Goal: Transaction & Acquisition: Purchase product/service

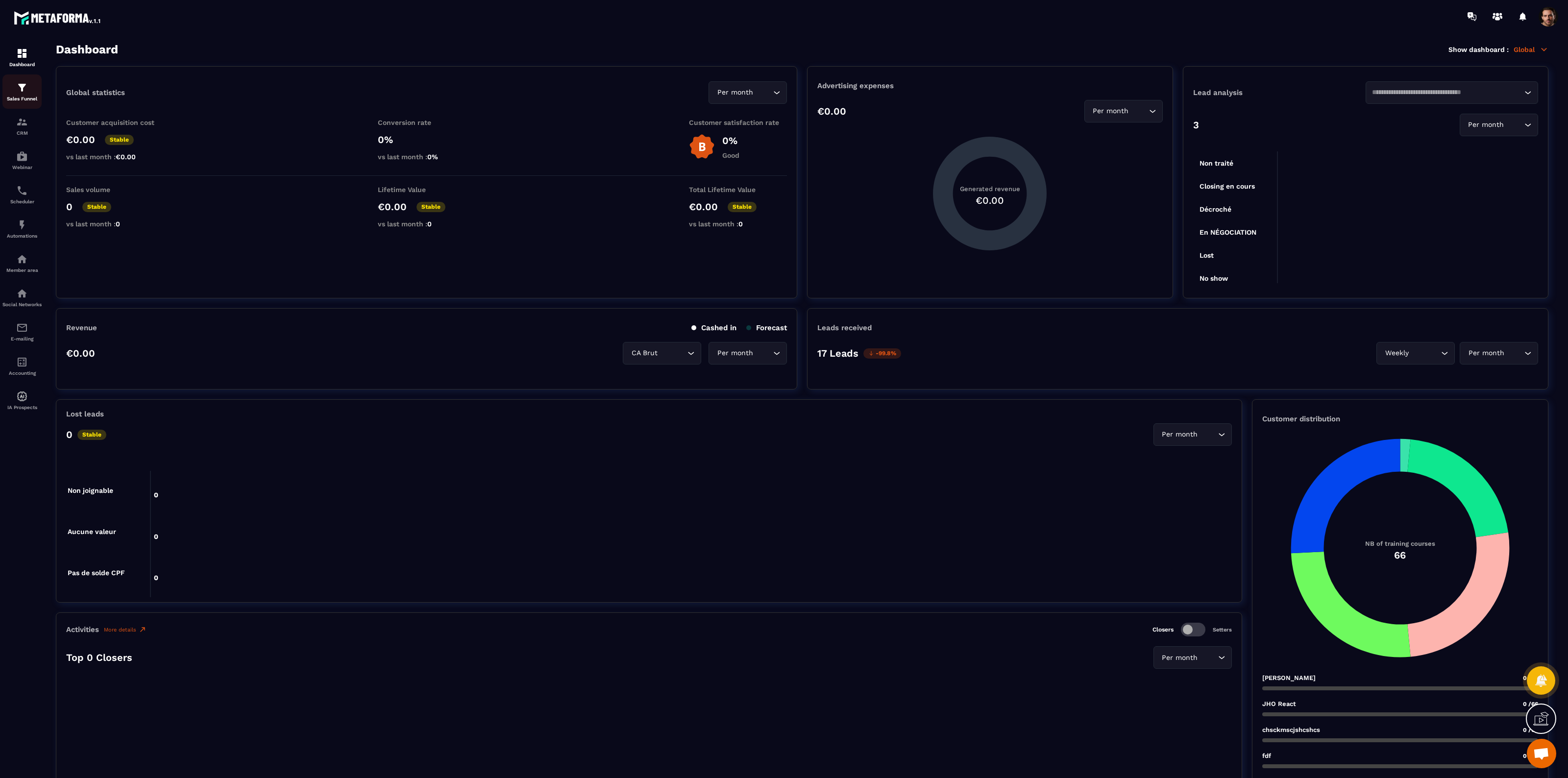
click at [28, 91] on div "Sales Funnel" at bounding box center [21, 91] width 39 height 20
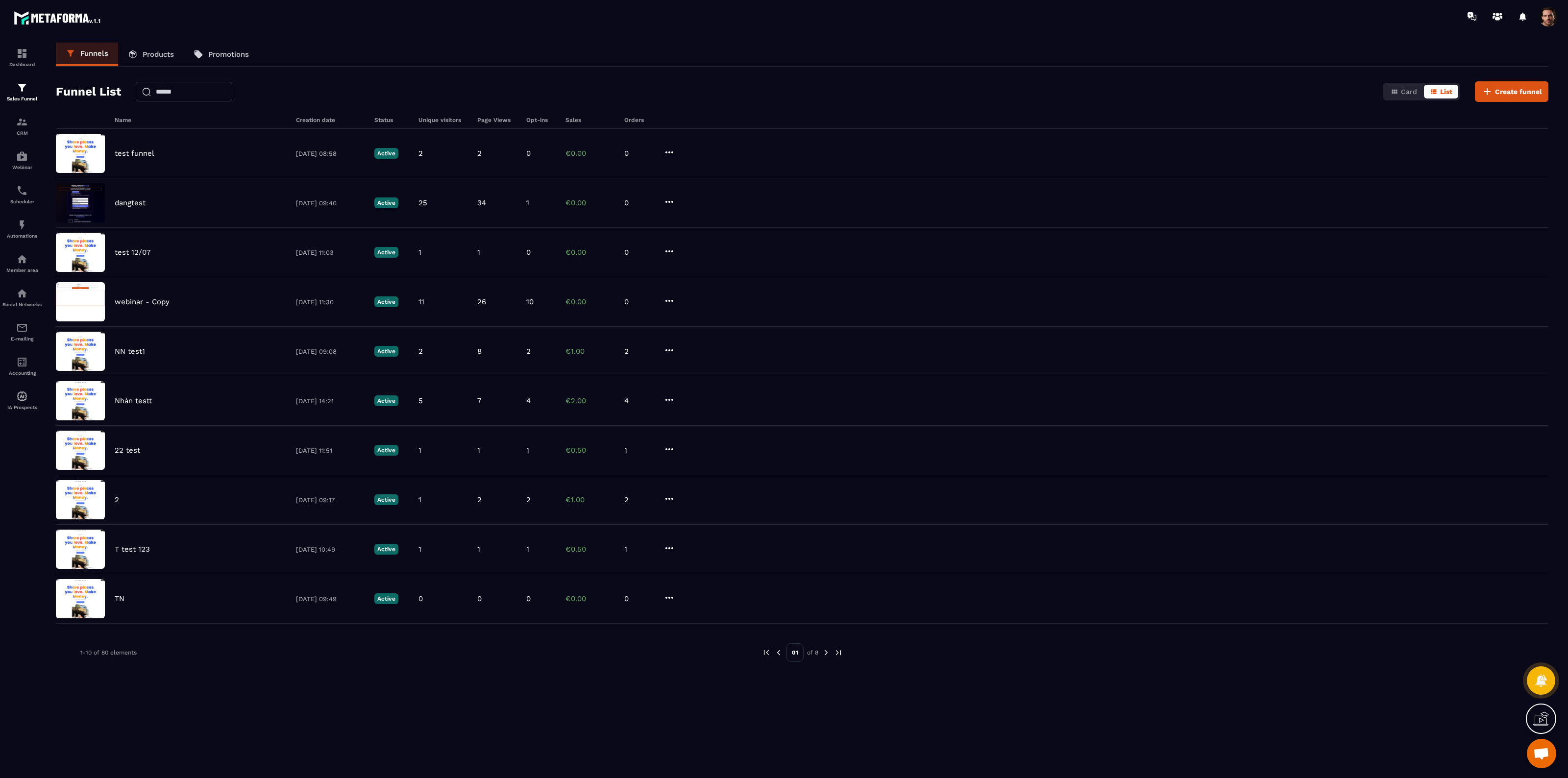
click at [155, 49] on link "Products" at bounding box center [150, 55] width 66 height 24
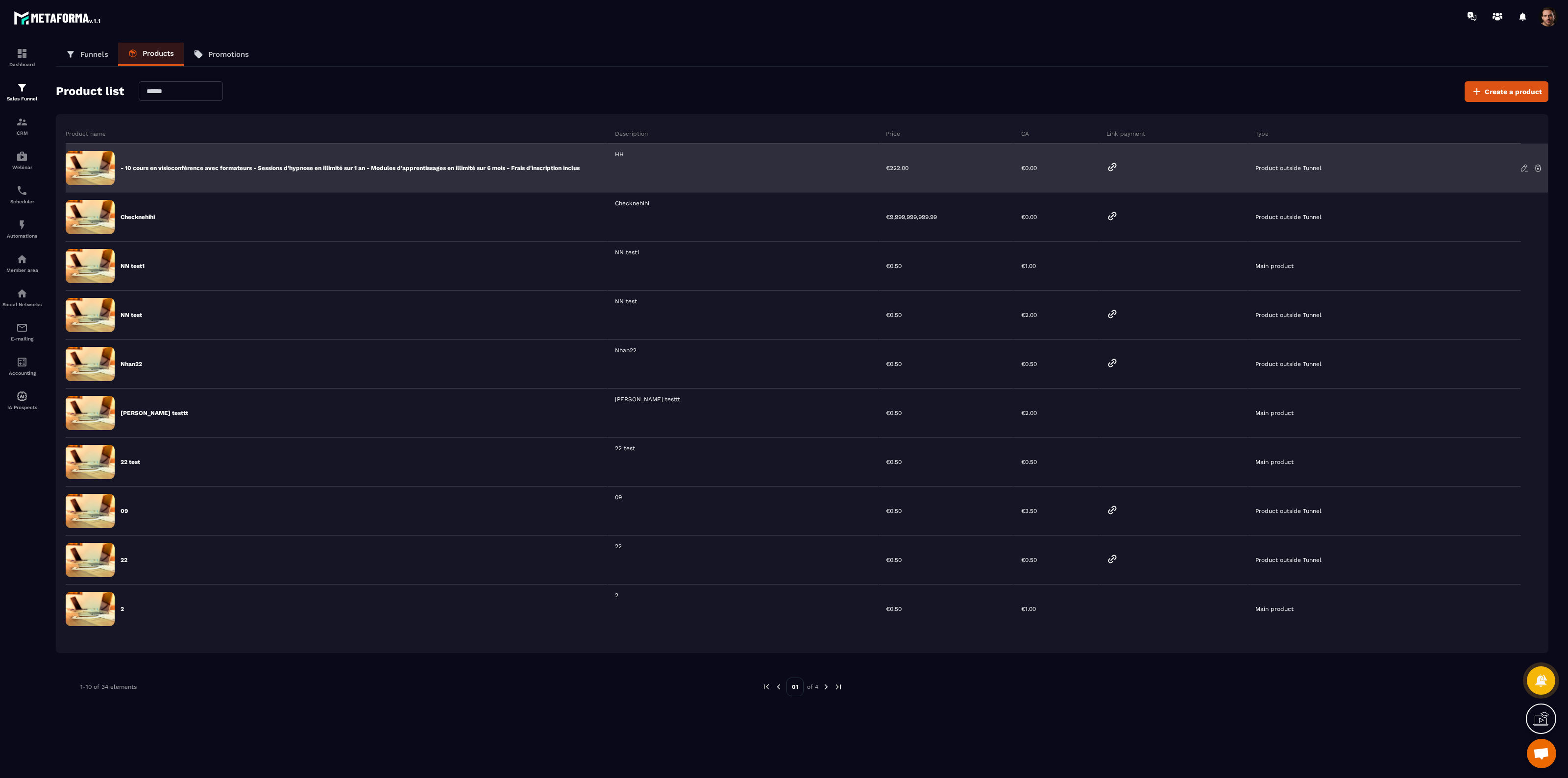
click at [1108, 159] on div at bounding box center [1173, 168] width 149 height 49
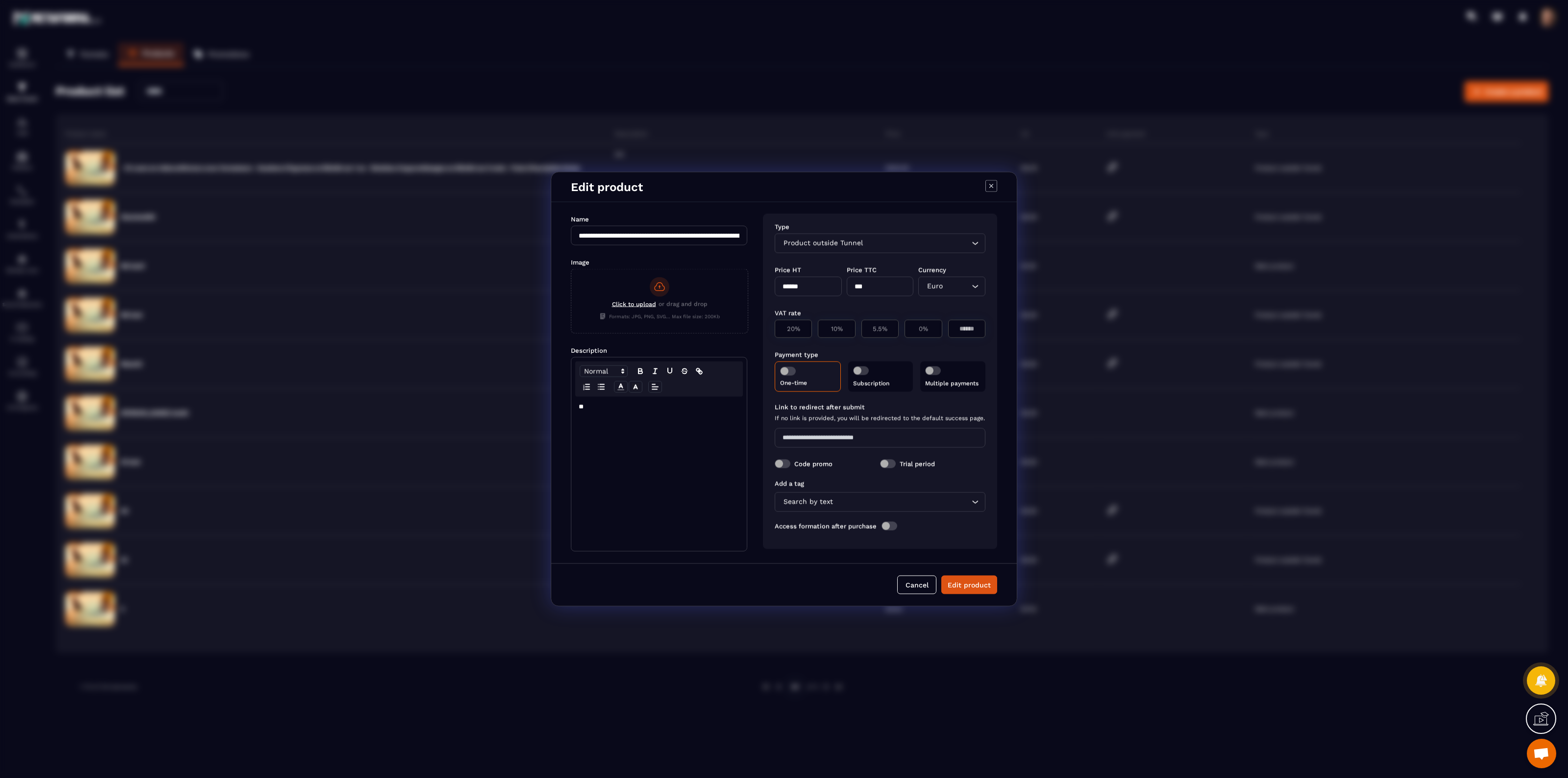
click at [989, 185] on icon "Modal window" at bounding box center [991, 186] width 12 height 12
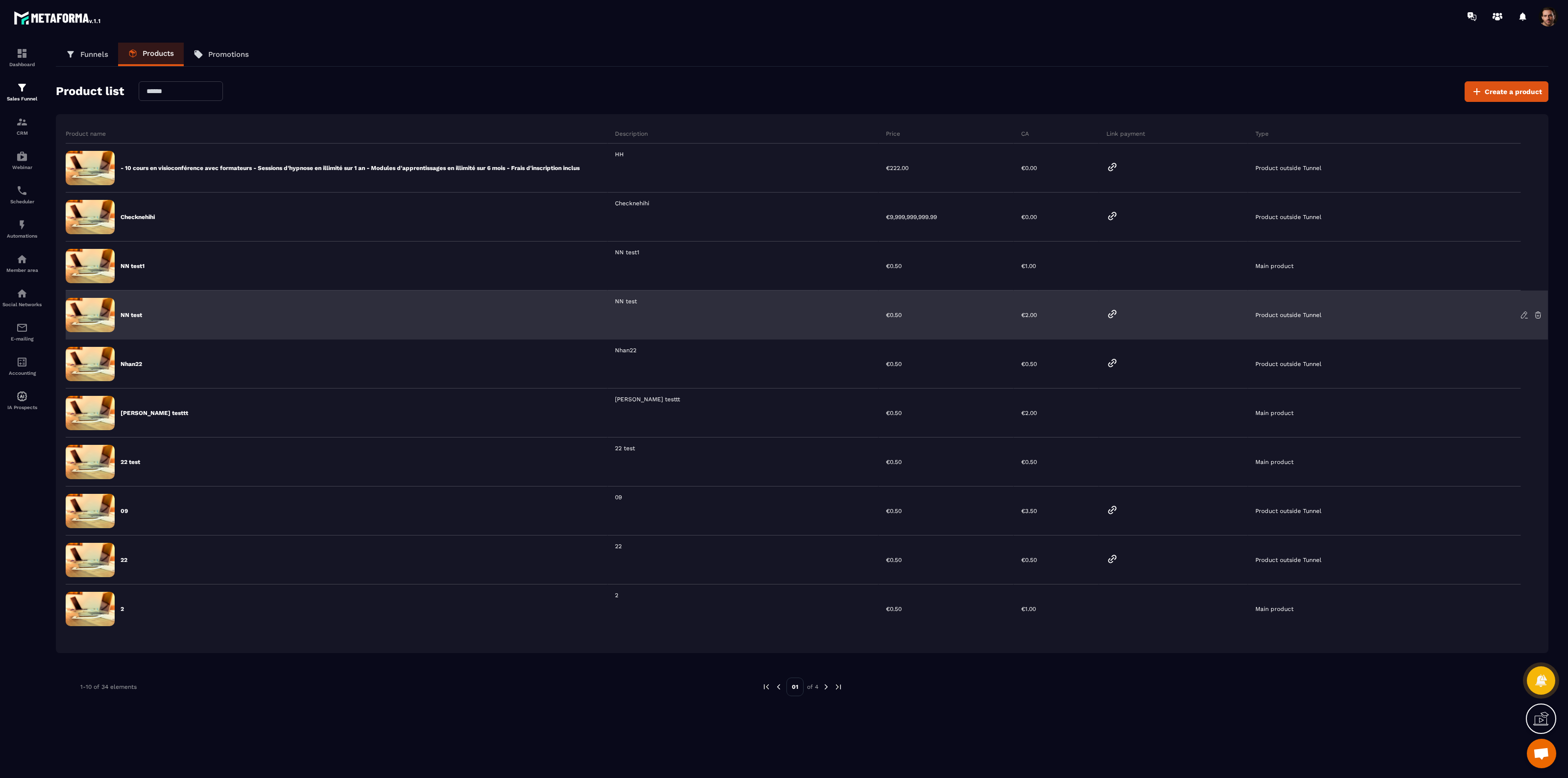
click at [1108, 314] on icon at bounding box center [1112, 313] width 12 height 12
